Goal: Check status: Check status

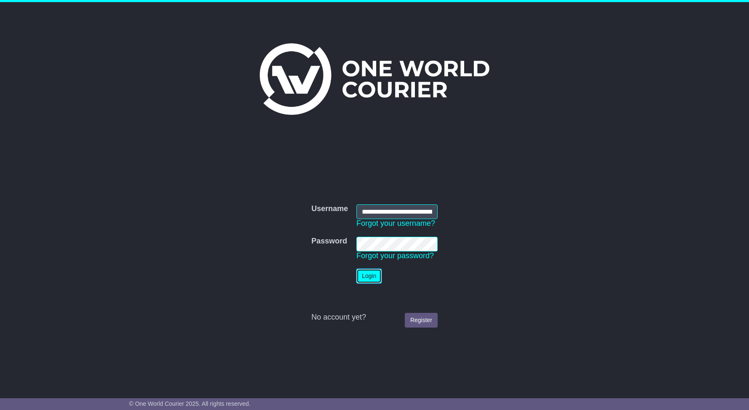
click at [374, 283] on button "Login" at bounding box center [368, 276] width 25 height 15
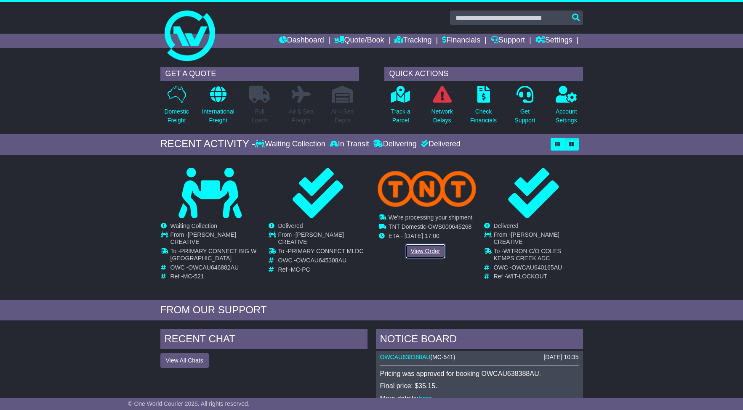
click at [433, 251] on link "View Order" at bounding box center [425, 251] width 40 height 15
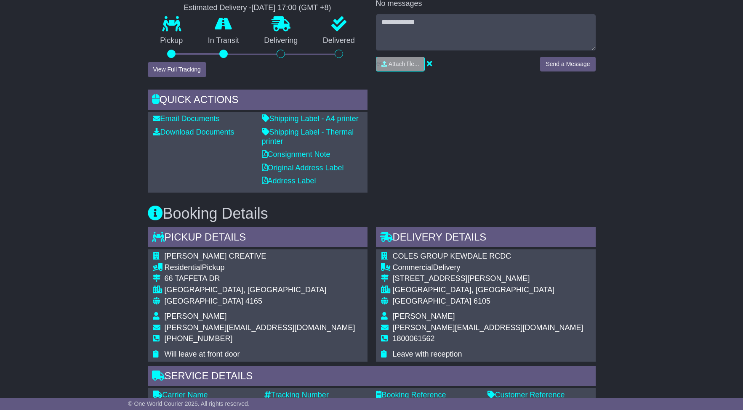
scroll to position [226, 0]
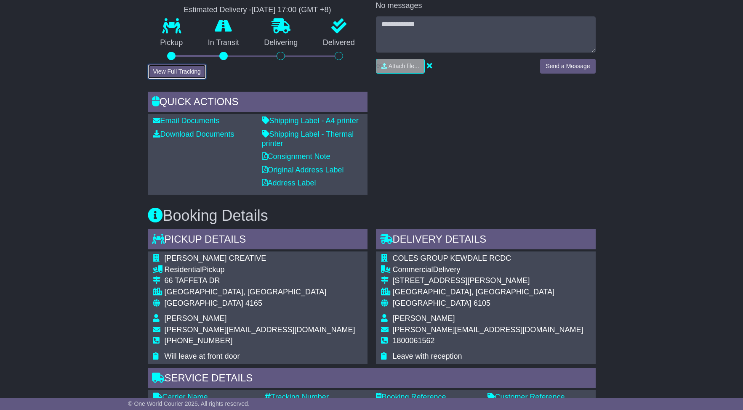
click at [191, 69] on button "View Full Tracking" at bounding box center [177, 71] width 58 height 15
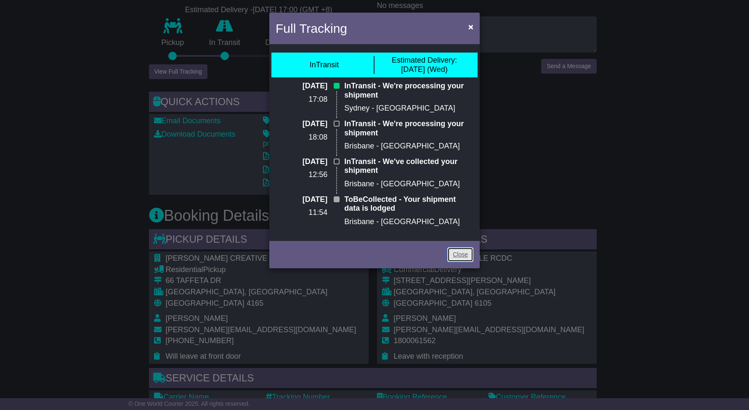
click at [461, 254] on link "Close" at bounding box center [460, 254] width 26 height 15
